Goal: Task Accomplishment & Management: Use online tool/utility

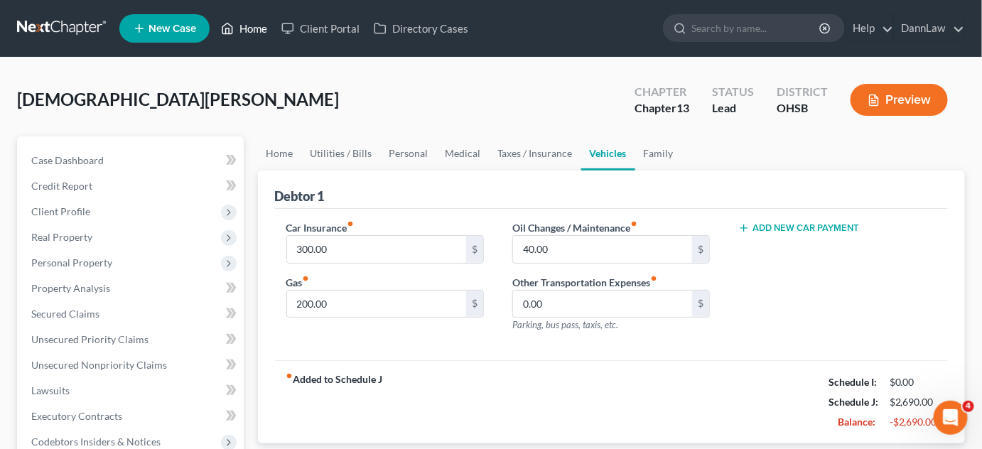
click at [257, 35] on link "Home" at bounding box center [244, 29] width 60 height 26
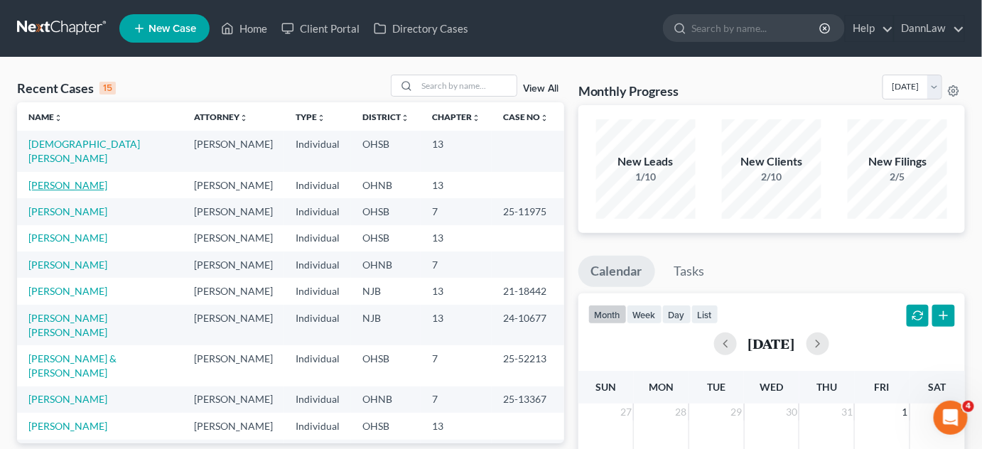
click at [92, 179] on link "[PERSON_NAME]" at bounding box center [67, 185] width 79 height 12
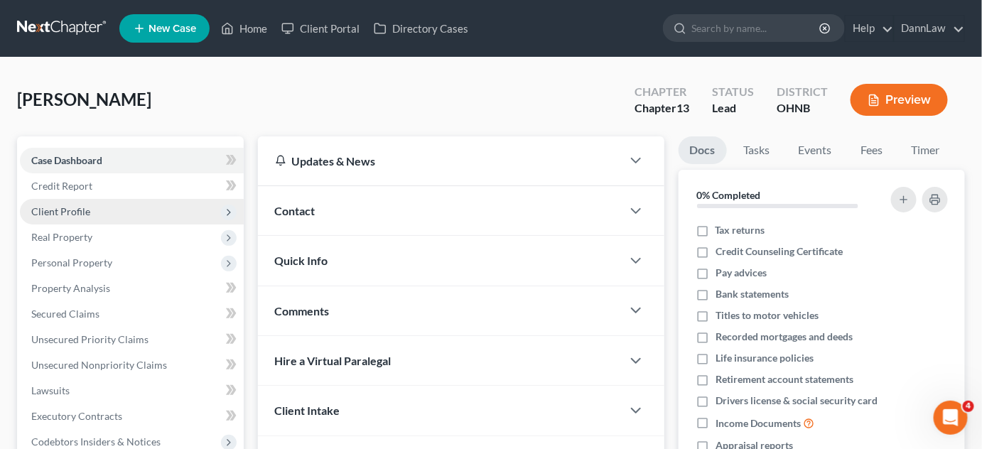
click at [80, 206] on span "Client Profile" at bounding box center [60, 211] width 59 height 12
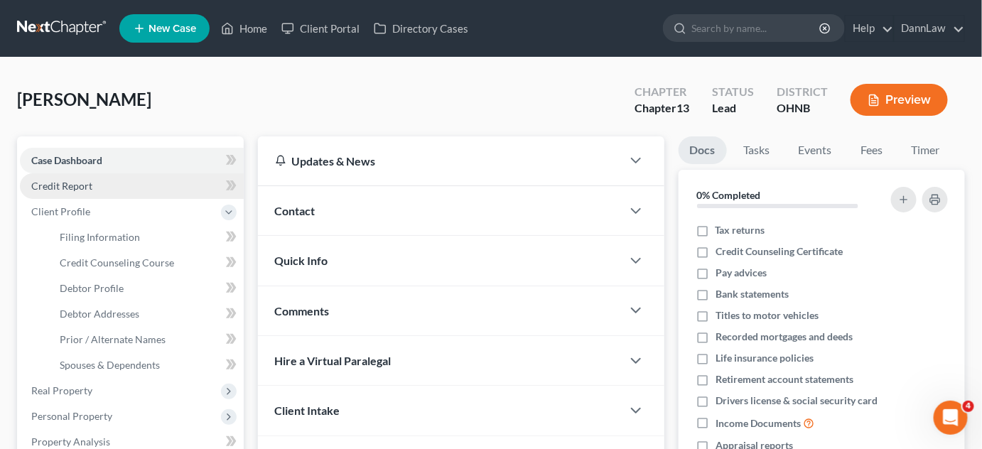
click at [77, 185] on span "Credit Report" at bounding box center [61, 186] width 61 height 12
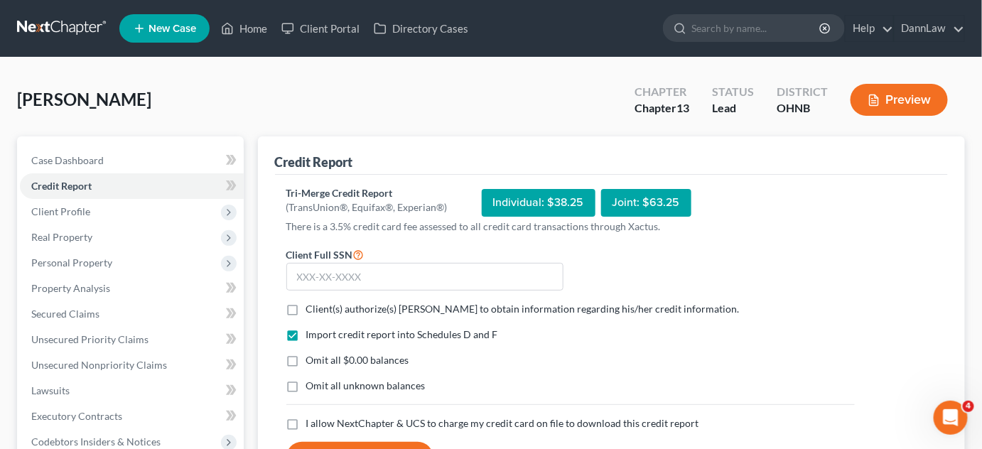
click at [871, 346] on div "Tri-Merge Credit Report (TransUnion®, Equifax®, Experian®) Individual: $38.25 J…" at bounding box center [611, 330] width 651 height 288
click at [399, 272] on input "text" at bounding box center [424, 277] width 277 height 28
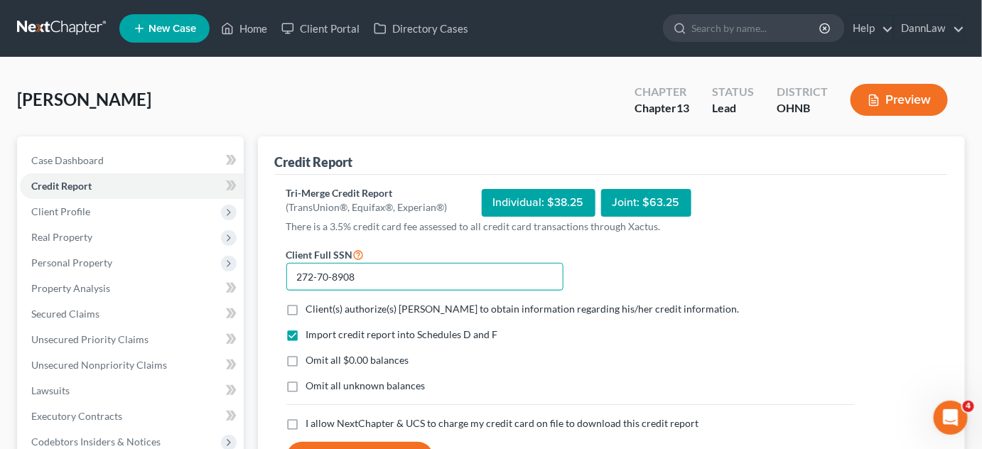
type input "272-70-8908"
click at [306, 308] on label "Client(s) authorize(s) [PERSON_NAME] to obtain information regarding his/her cr…" at bounding box center [522, 309] width 433 height 14
click at [312, 308] on input "Client(s) authorize(s) [PERSON_NAME] to obtain information regarding his/her cr…" at bounding box center [316, 306] width 9 height 9
checkbox input "true"
click at [306, 423] on label "I allow NextChapter & UCS to charge my credit card on file to download this cre…" at bounding box center [502, 423] width 393 height 14
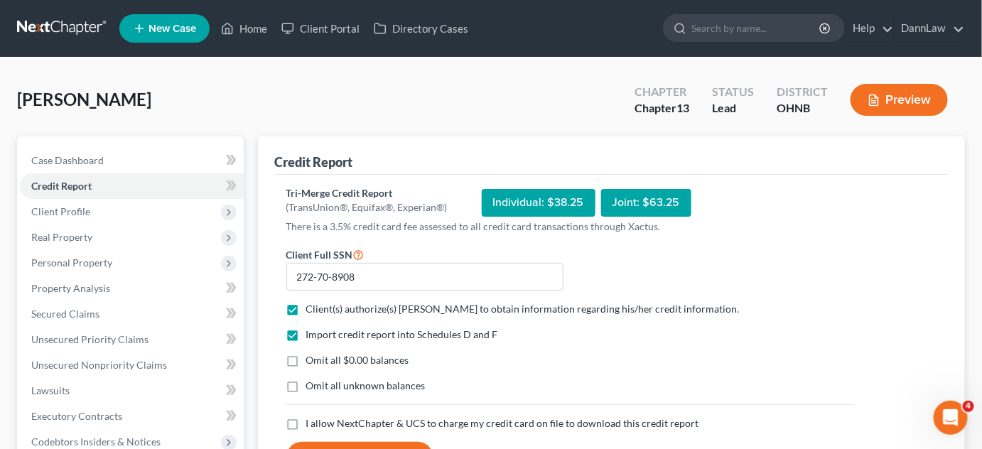
click at [312, 423] on input "I allow NextChapter & UCS to charge my credit card on file to download this cre…" at bounding box center [316, 420] width 9 height 9
checkbox input "true"
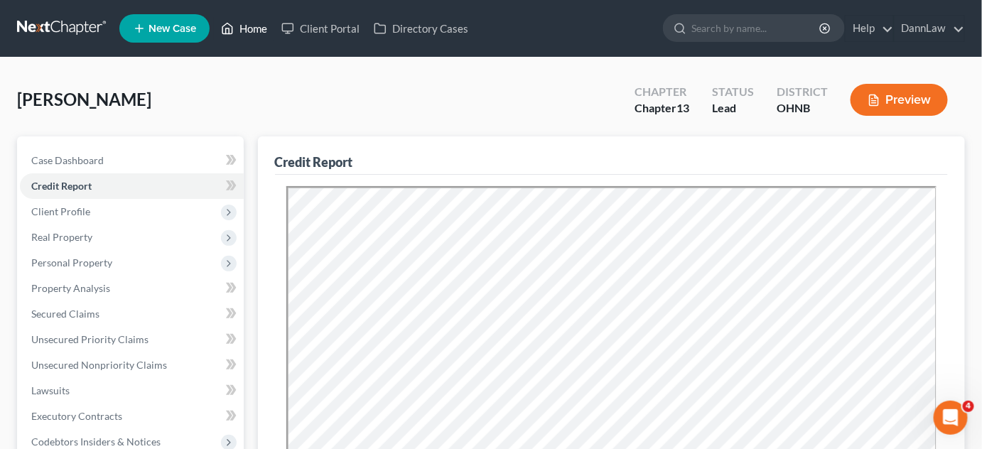
click at [259, 36] on link "Home" at bounding box center [244, 29] width 60 height 26
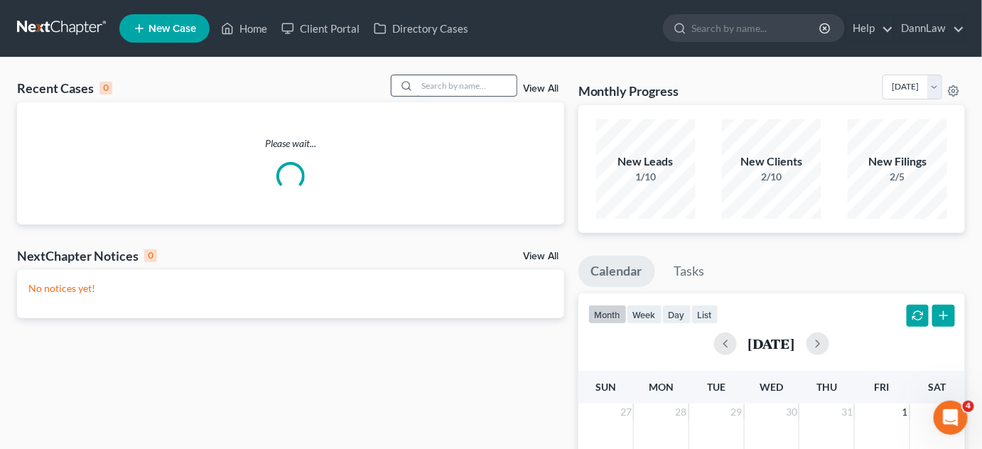
click at [428, 85] on input "search" at bounding box center [466, 85] width 99 height 21
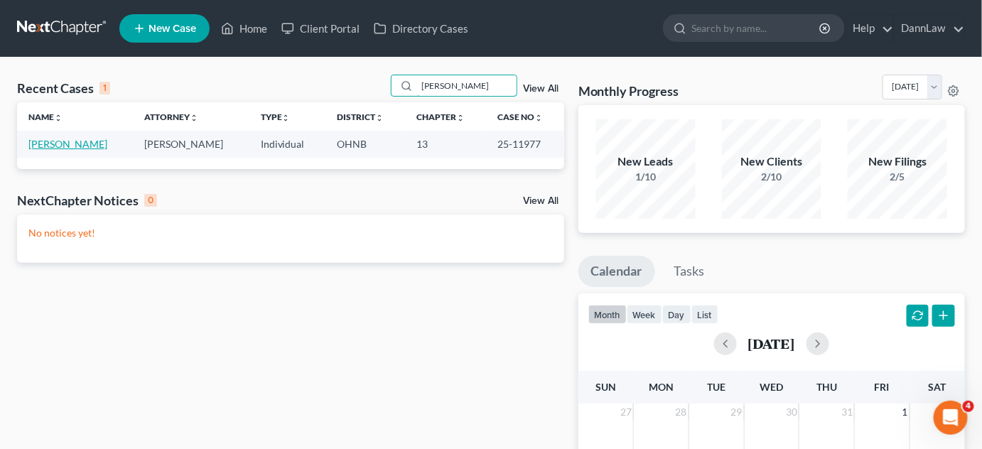
type input "[PERSON_NAME]"
click at [64, 145] on link "[PERSON_NAME]" at bounding box center [67, 144] width 79 height 12
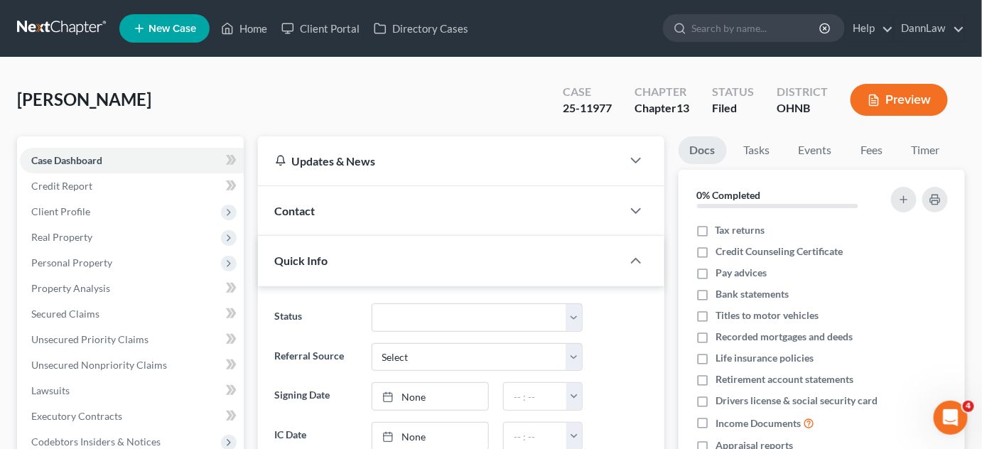
scroll to position [330, 0]
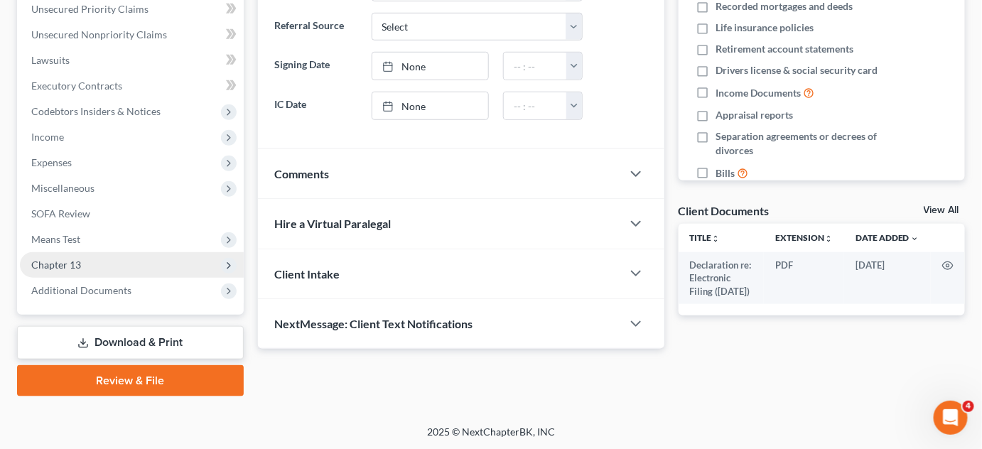
click at [60, 269] on span "Chapter 13" at bounding box center [56, 265] width 50 height 12
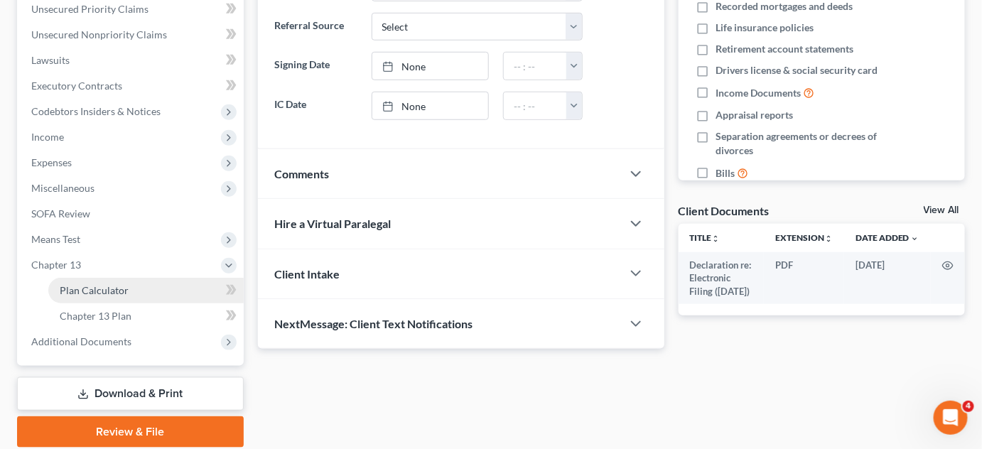
click at [80, 290] on span "Plan Calculator" at bounding box center [94, 290] width 69 height 12
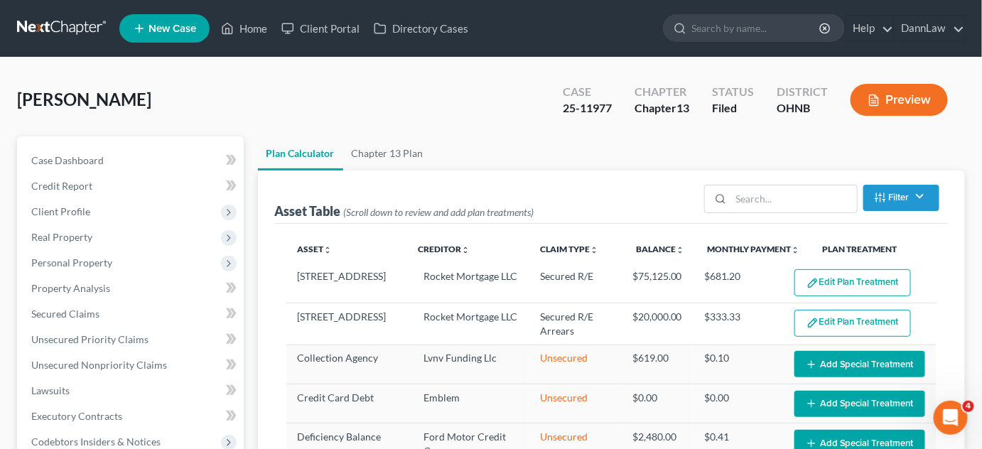
select select "59"
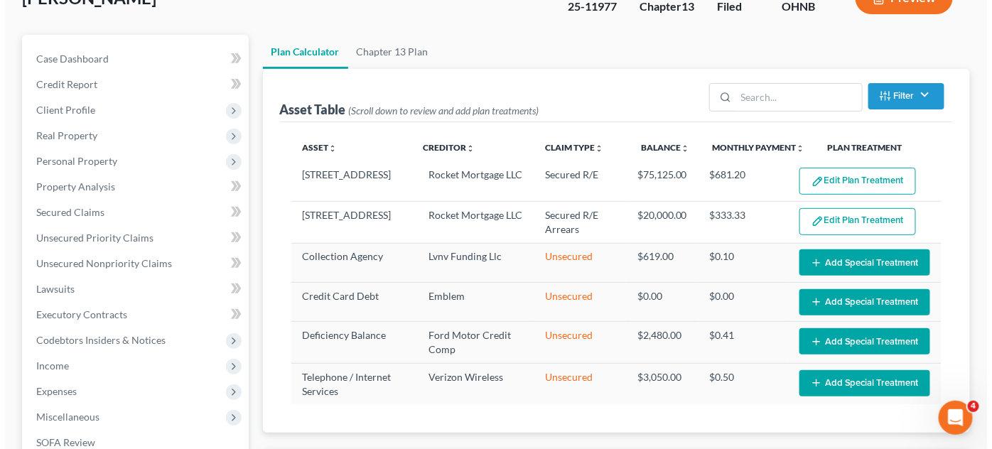
scroll to position [103, 0]
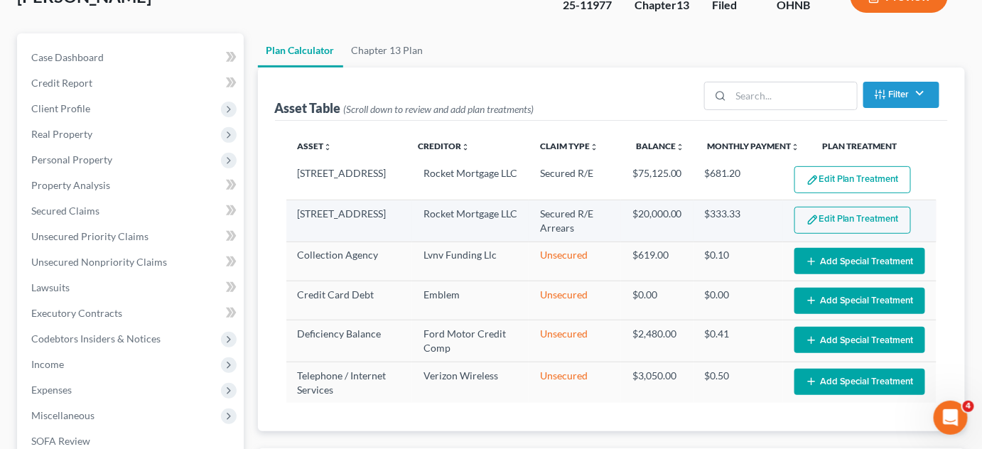
click at [832, 220] on button "Edit Plan Treatment" at bounding box center [852, 220] width 117 height 27
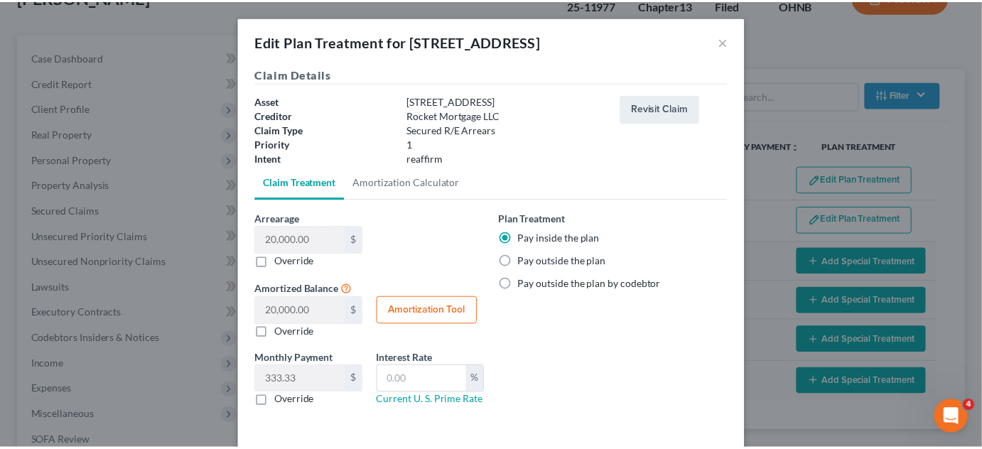
scroll to position [58, 0]
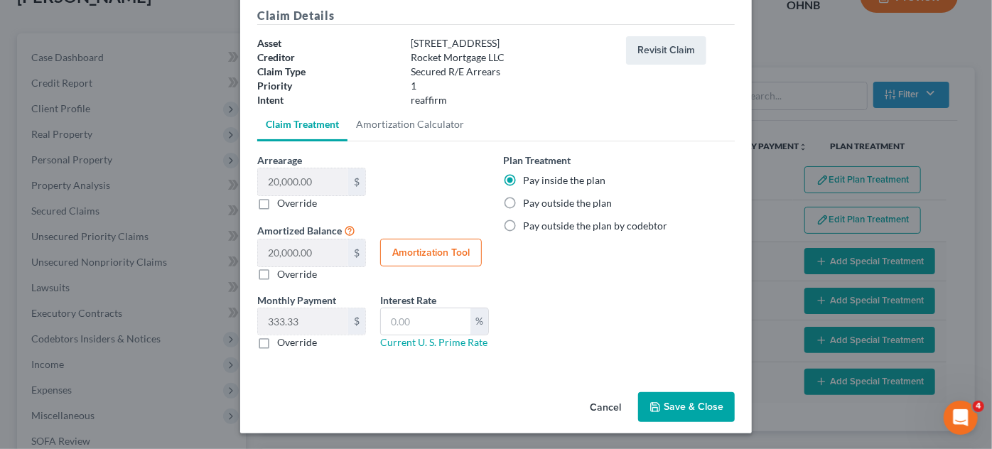
click at [612, 411] on button "Cancel" at bounding box center [605, 408] width 54 height 28
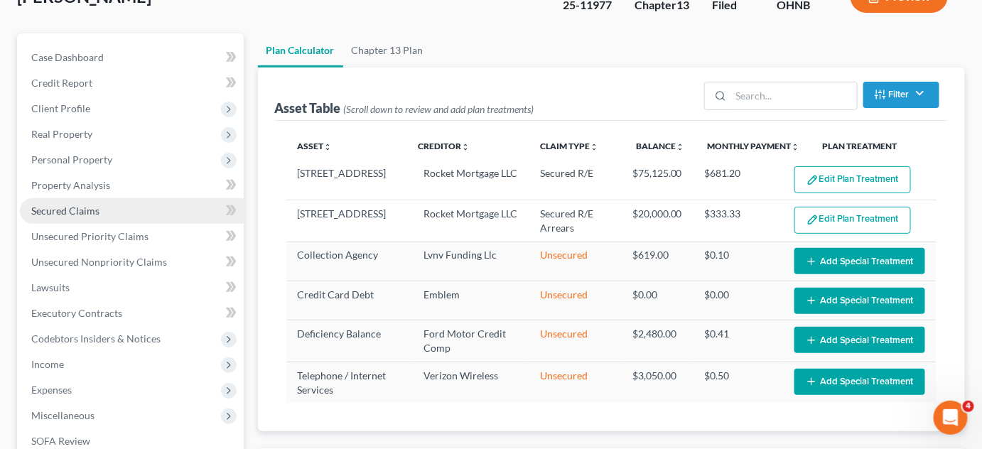
click at [83, 209] on span "Secured Claims" at bounding box center [65, 211] width 68 height 12
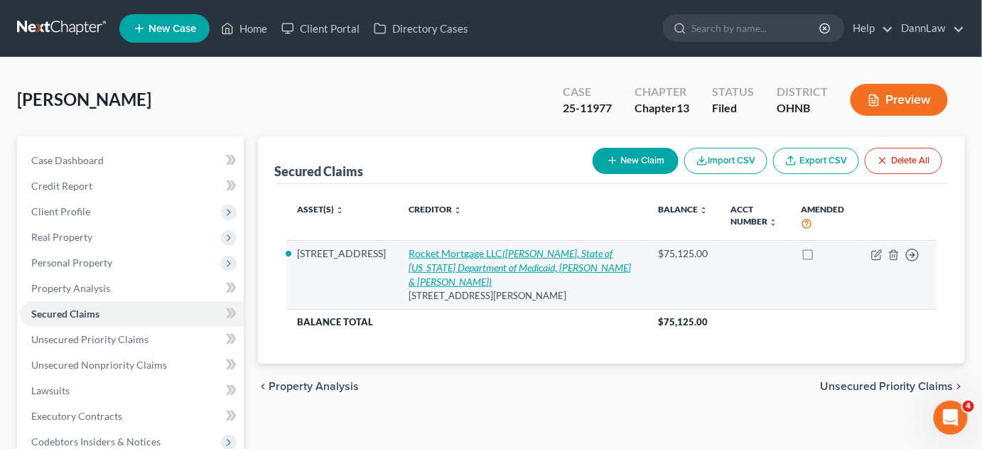
click at [486, 251] on icon "([PERSON_NAME], State of [US_STATE] Department of Medicaid, [PERSON_NAME] & [PE…" at bounding box center [520, 267] width 222 height 40
select select "23"
select select "7"
select select "2"
select select "0"
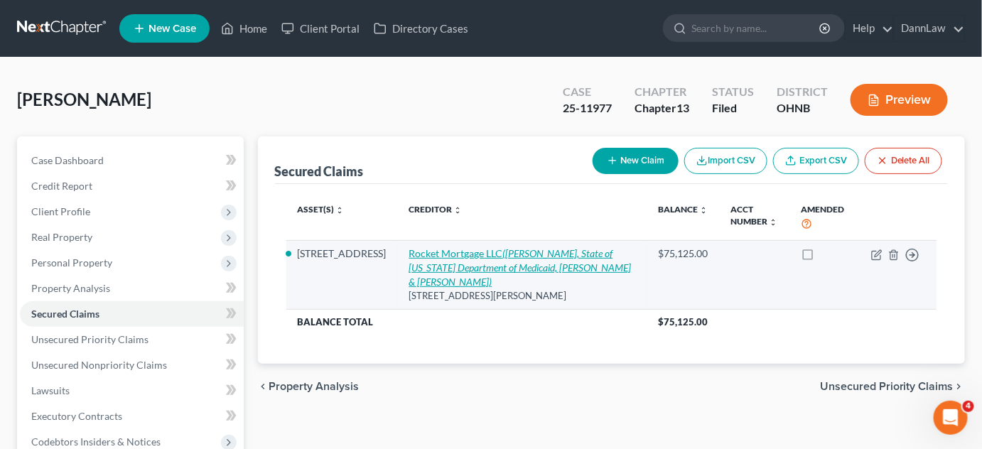
select select "0"
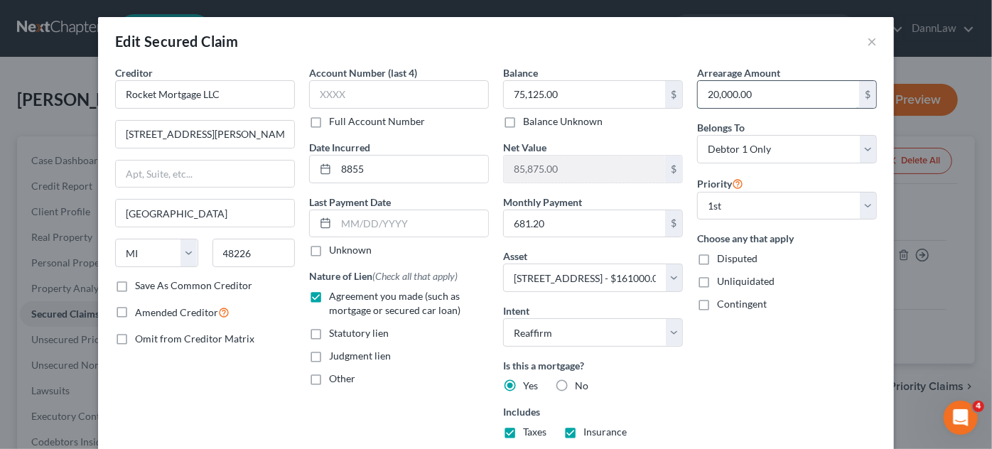
click at [730, 104] on input "20,000.00" at bounding box center [778, 94] width 161 height 27
click at [791, 97] on input "20,000.00" at bounding box center [778, 94] width 161 height 27
click at [791, 97] on input "20,000.0" at bounding box center [778, 94] width 161 height 27
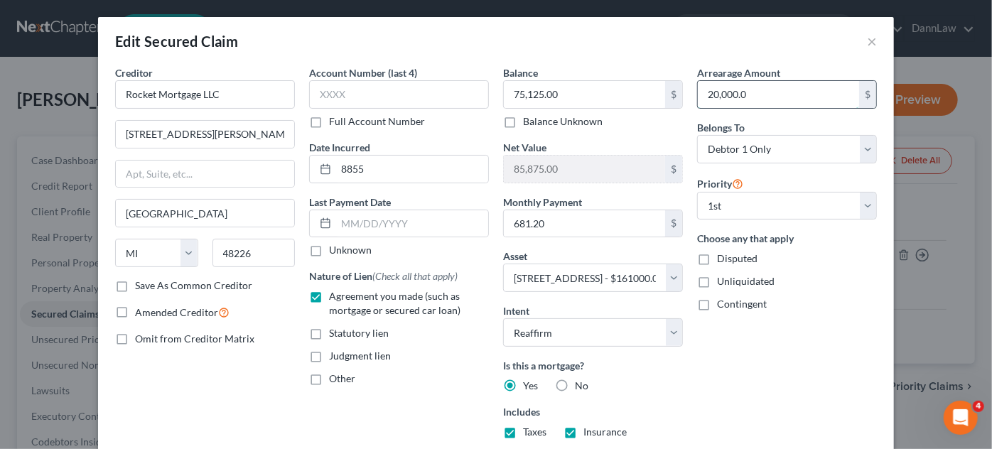
click at [791, 97] on input "20,000.0" at bounding box center [778, 94] width 161 height 27
type input "22,100"
click at [826, 293] on div "Choose any that apply Disputed Unliquidated Contingent" at bounding box center [787, 271] width 180 height 80
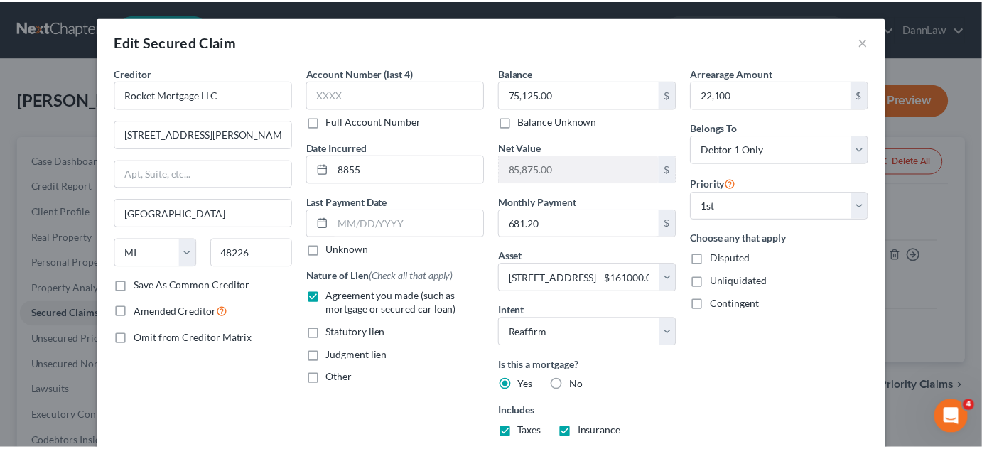
scroll to position [347, 0]
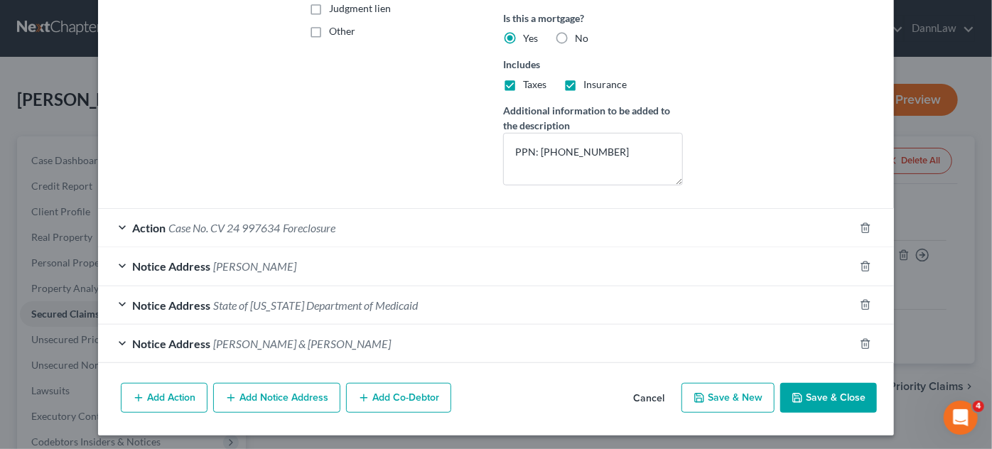
click at [811, 396] on button "Save & Close" at bounding box center [828, 398] width 97 height 30
select select
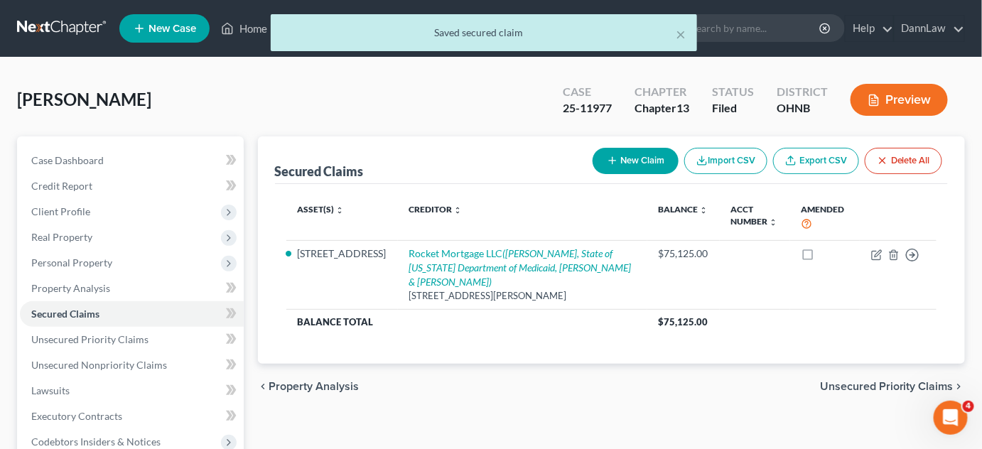
scroll to position [330, 0]
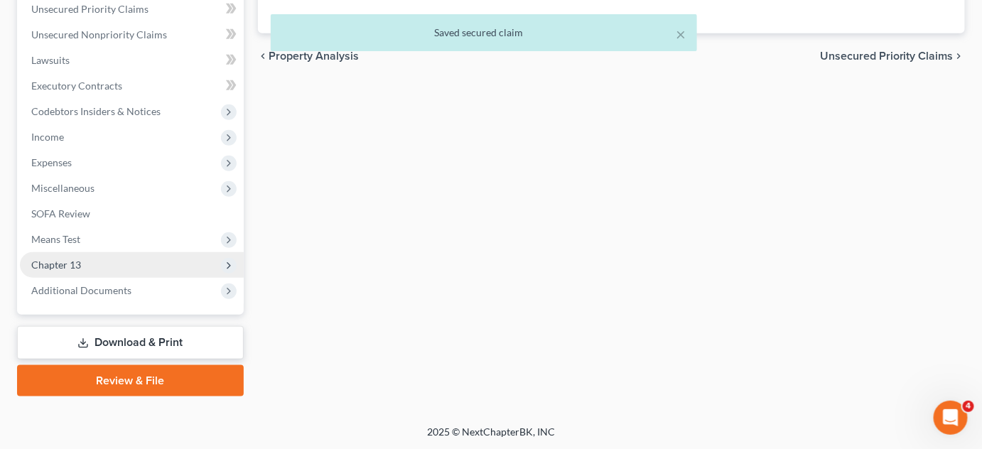
click at [102, 259] on span "Chapter 13" at bounding box center [132, 265] width 224 height 26
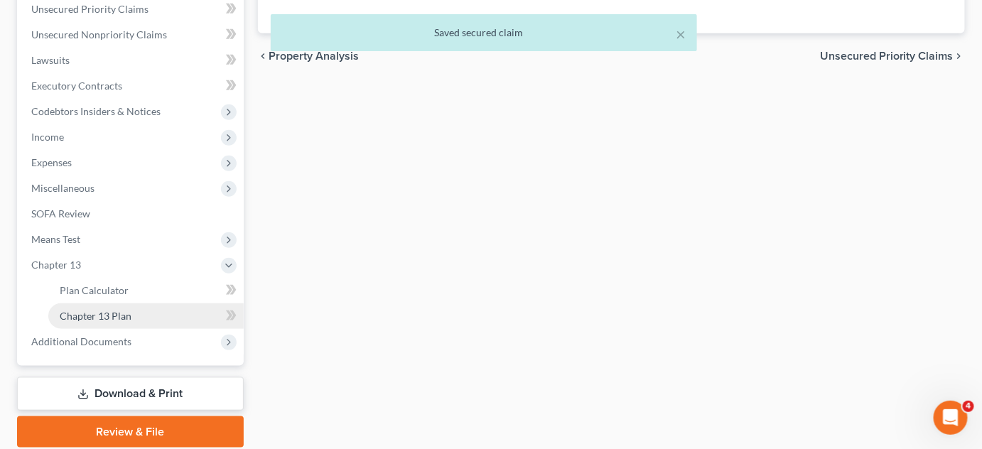
click at [102, 318] on span "Chapter 13 Plan" at bounding box center [96, 316] width 72 height 12
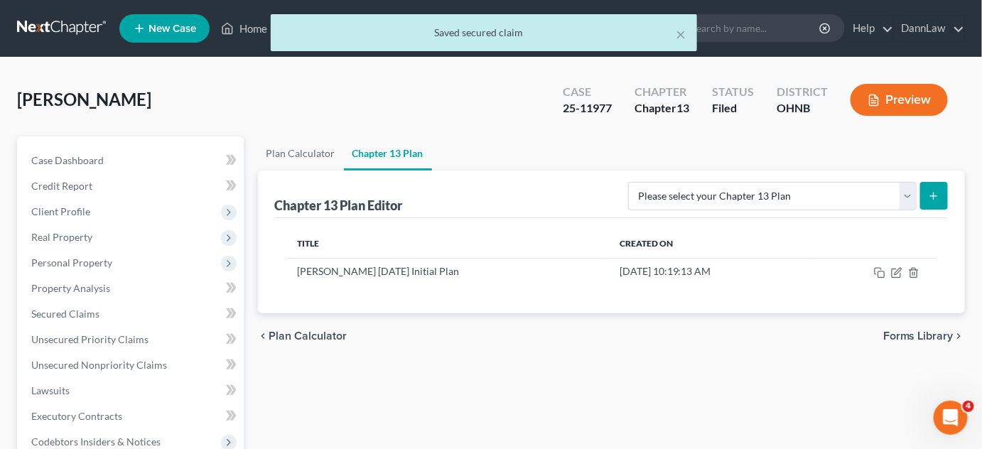
drag, startPoint x: 455, startPoint y: 328, endPoint x: 806, endPoint y: 303, distance: 351.8
click at [455, 328] on div "chevron_left Plan Calculator Forms Library chevron_right" at bounding box center [612, 335] width 708 height 45
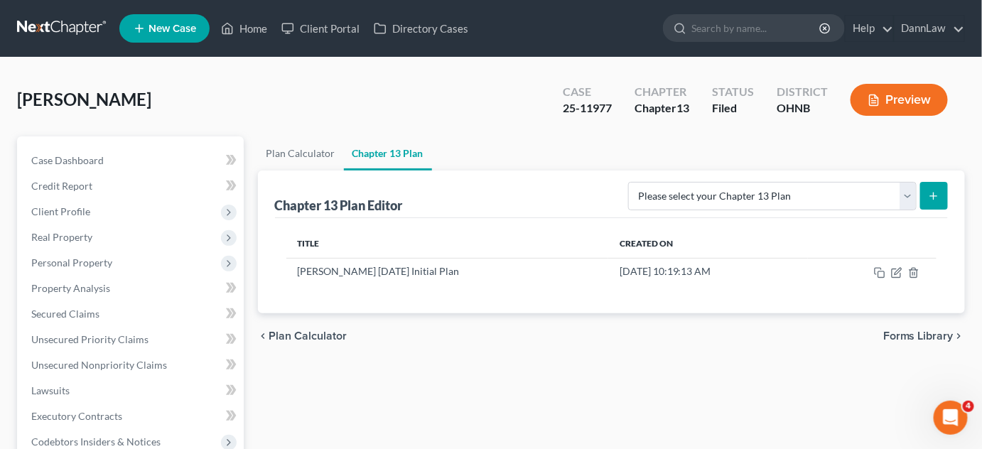
scroll to position [382, 0]
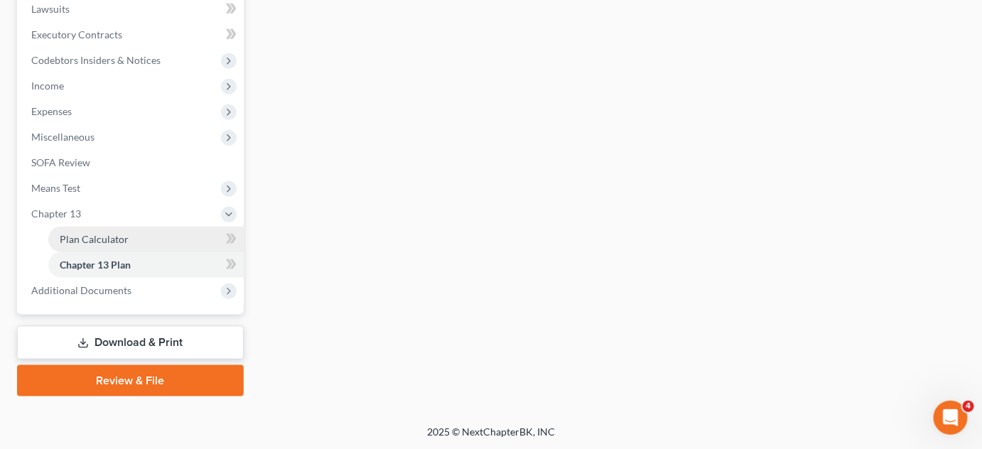
click at [128, 239] on link "Plan Calculator" at bounding box center [145, 240] width 195 height 26
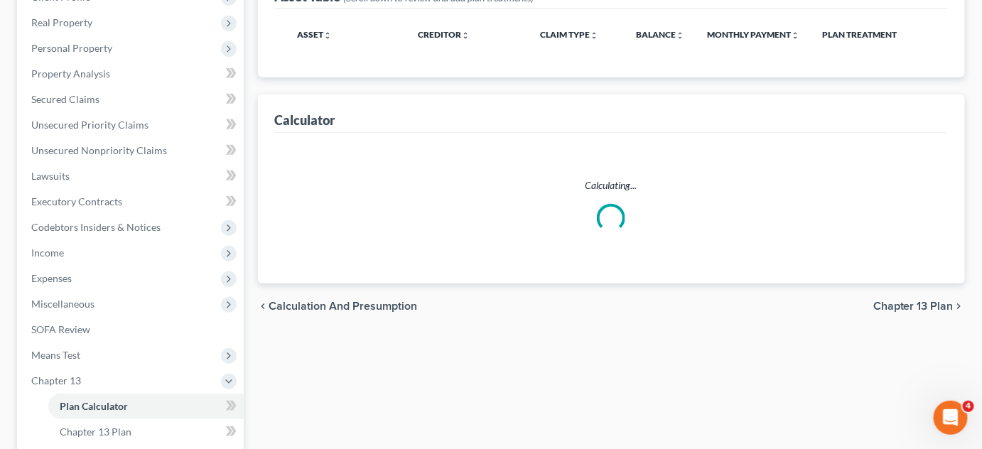
scroll to position [15, 0]
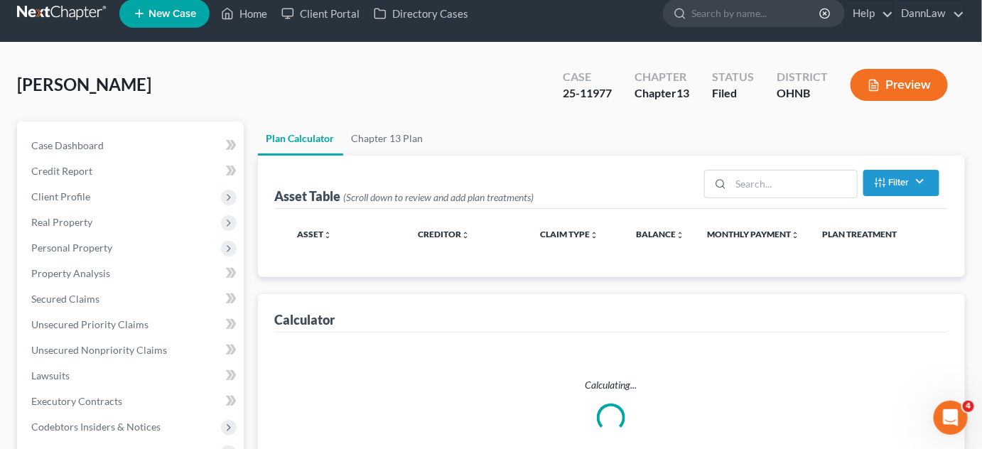
select select "59"
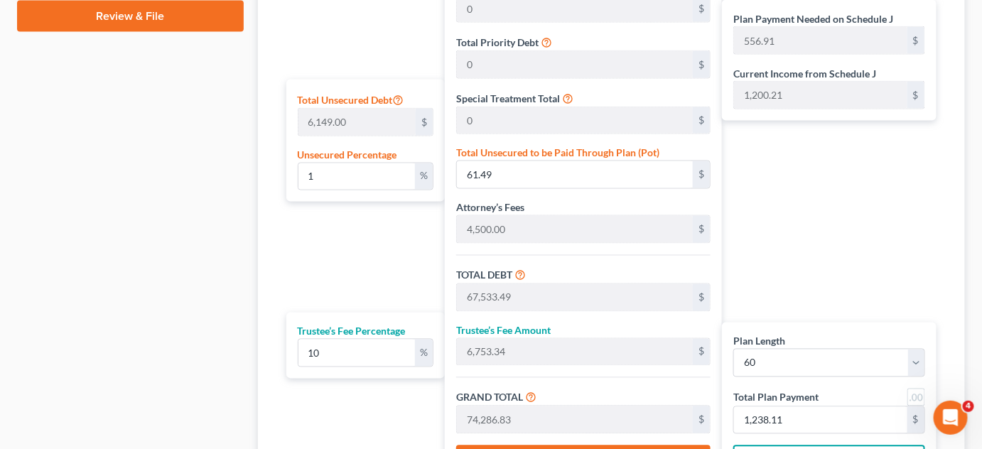
scroll to position [747, 0]
